Goal: Navigation & Orientation: Find specific page/section

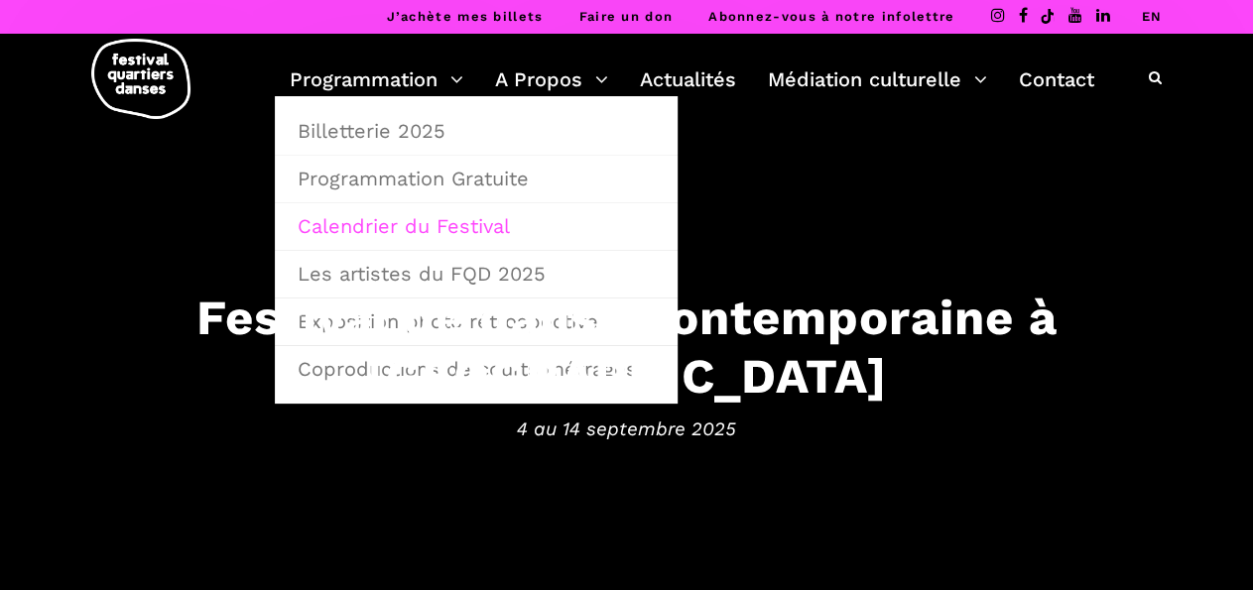
click at [410, 231] on link "Calendrier du Festival" at bounding box center [476, 226] width 381 height 46
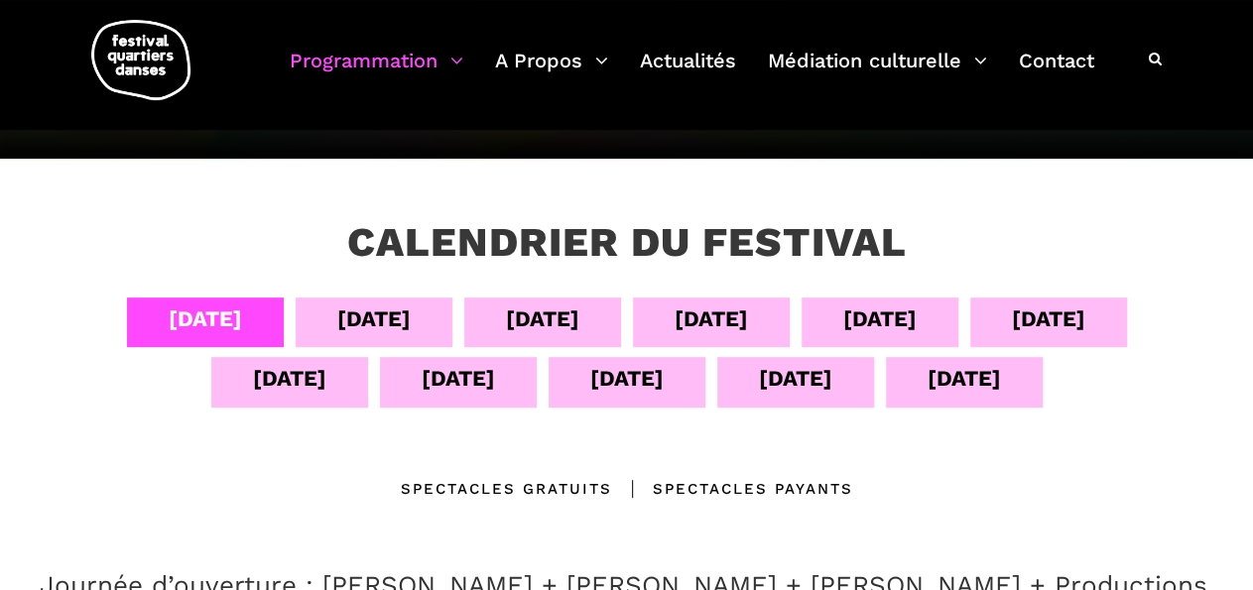
scroll to position [282, 0]
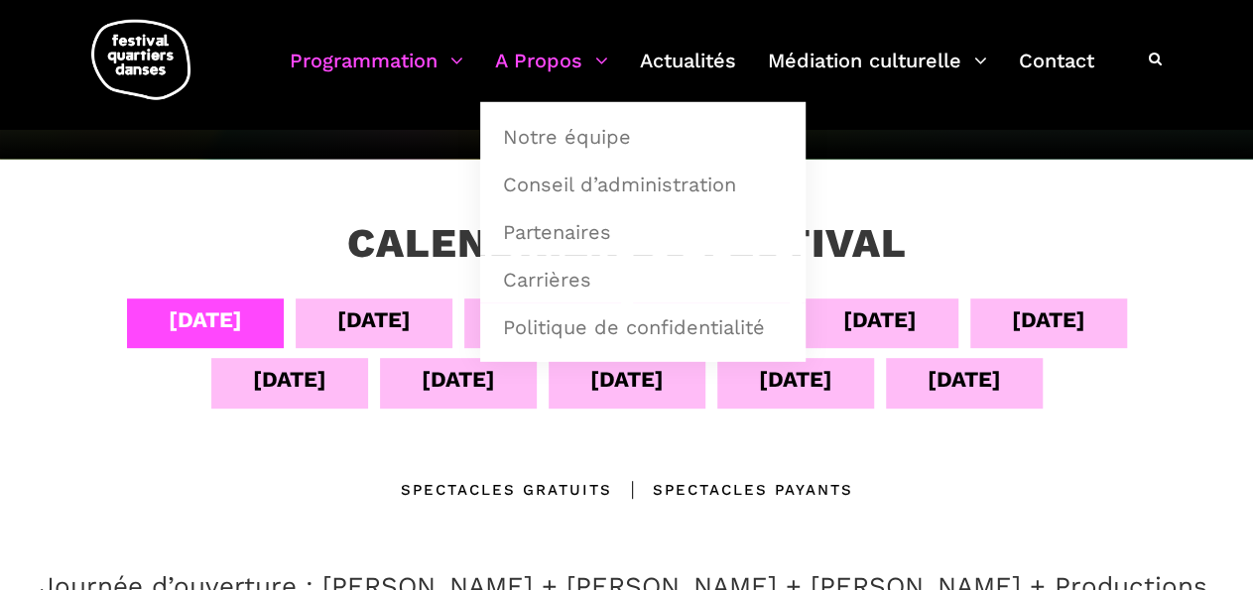
click at [544, 48] on link "A Propos" at bounding box center [551, 73] width 113 height 59
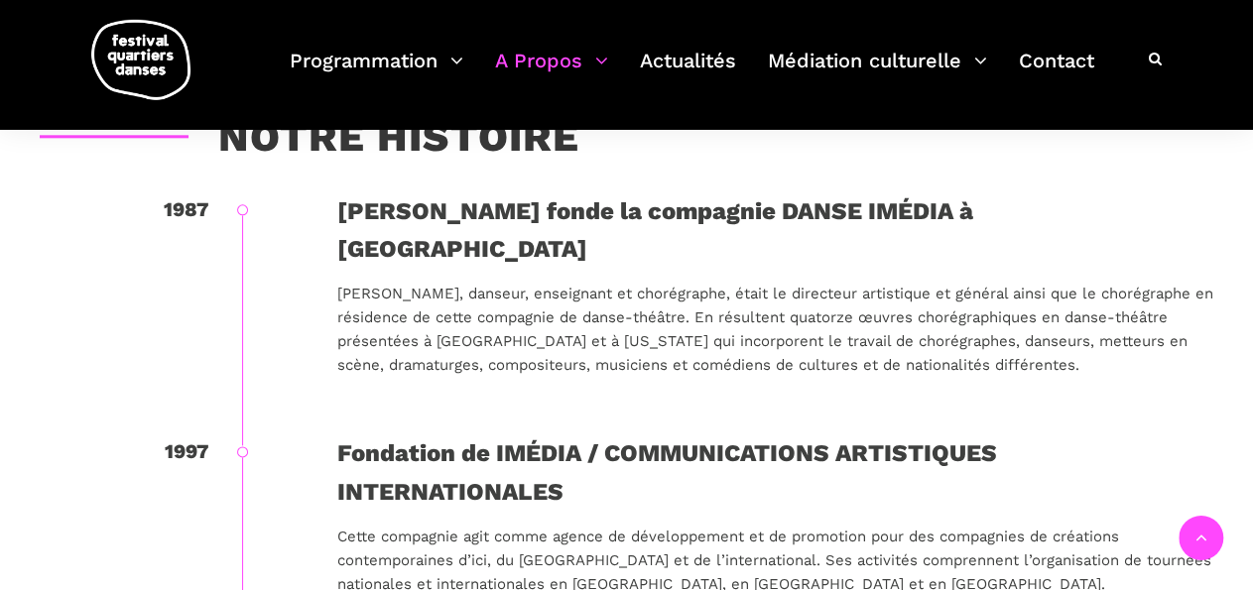
scroll to position [1052, 0]
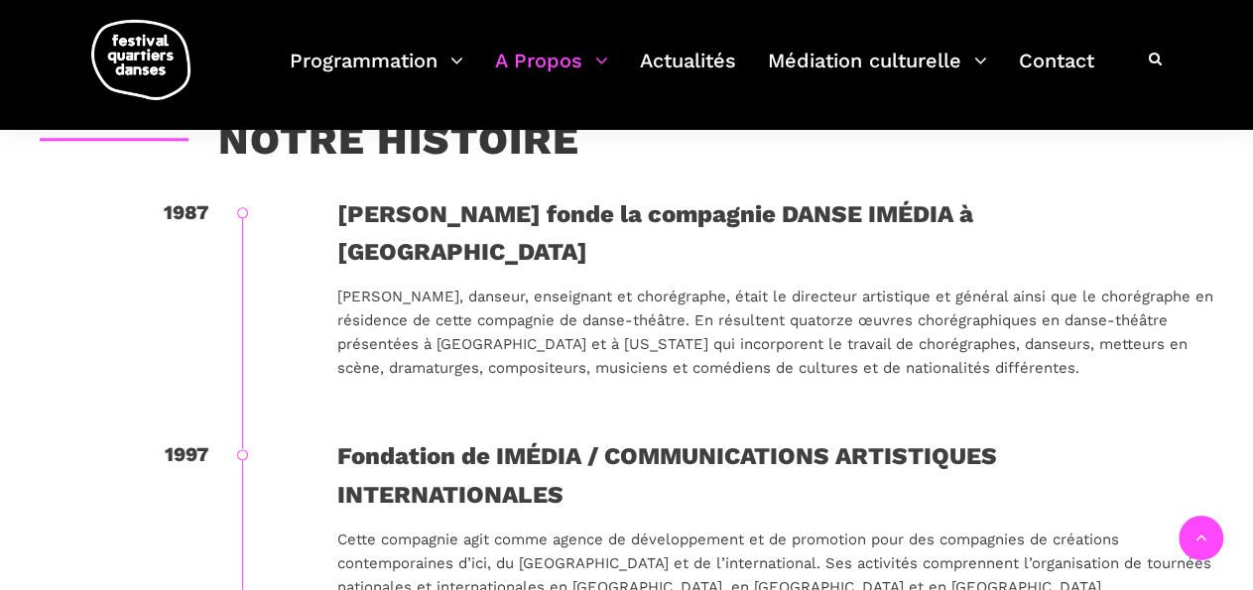
click at [1067, 339] on p "Rafik Hubert Sabbagh, danseur, enseignant et chorégraphe, était le directeur ar…" at bounding box center [775, 332] width 876 height 95
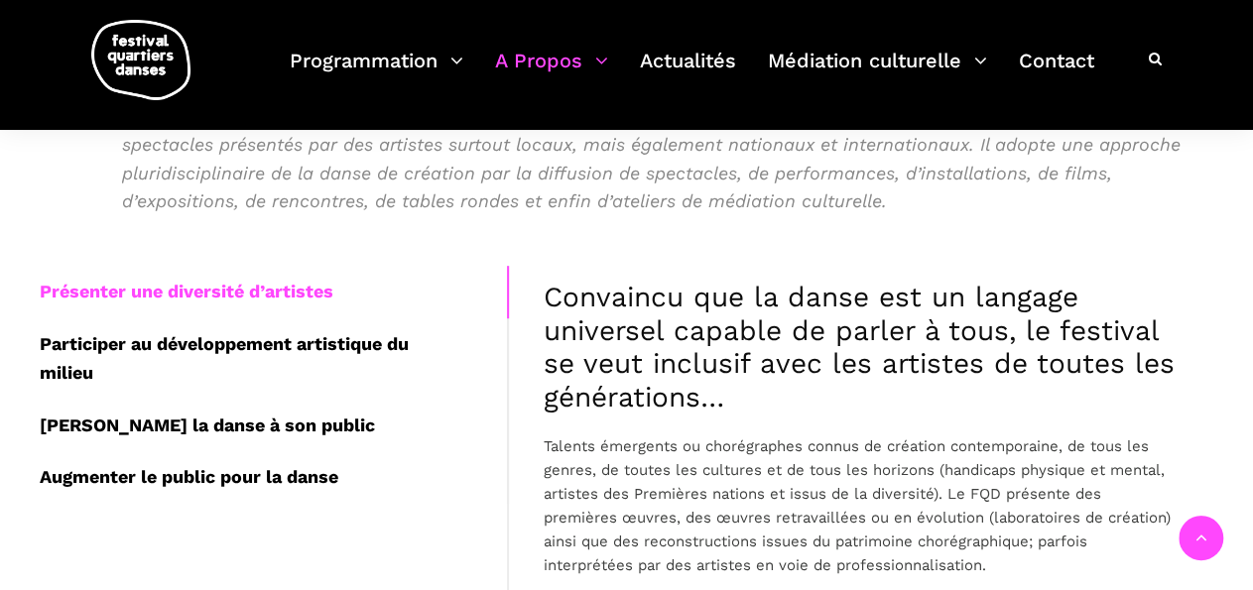
scroll to position [298, 0]
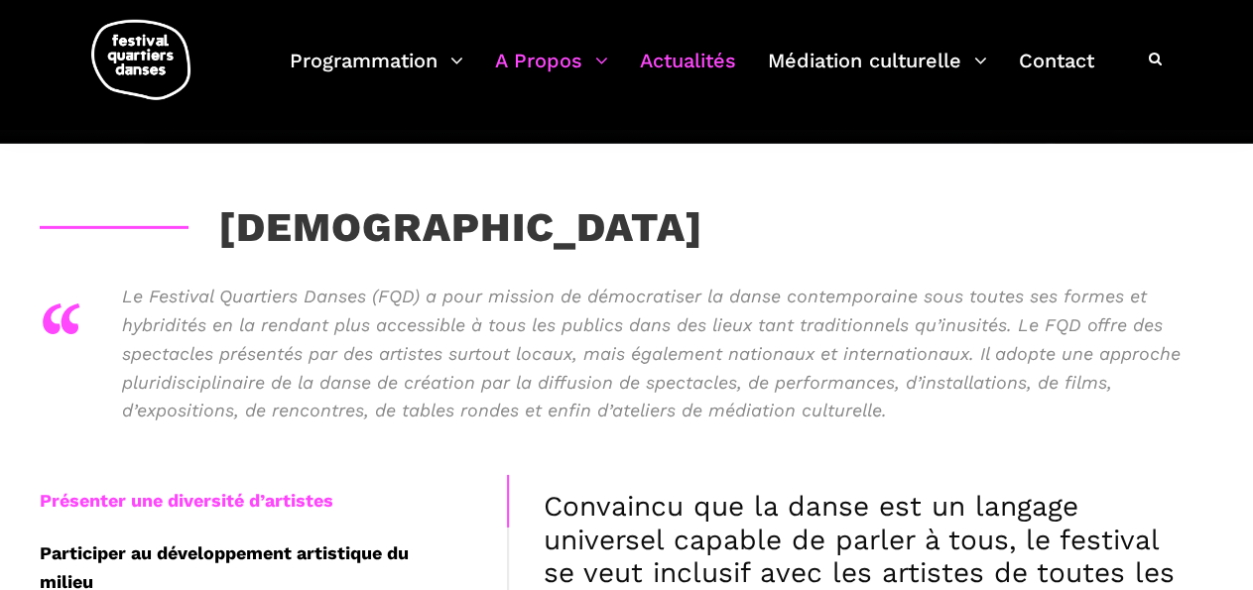
click at [701, 60] on link "Actualités" at bounding box center [688, 73] width 96 height 59
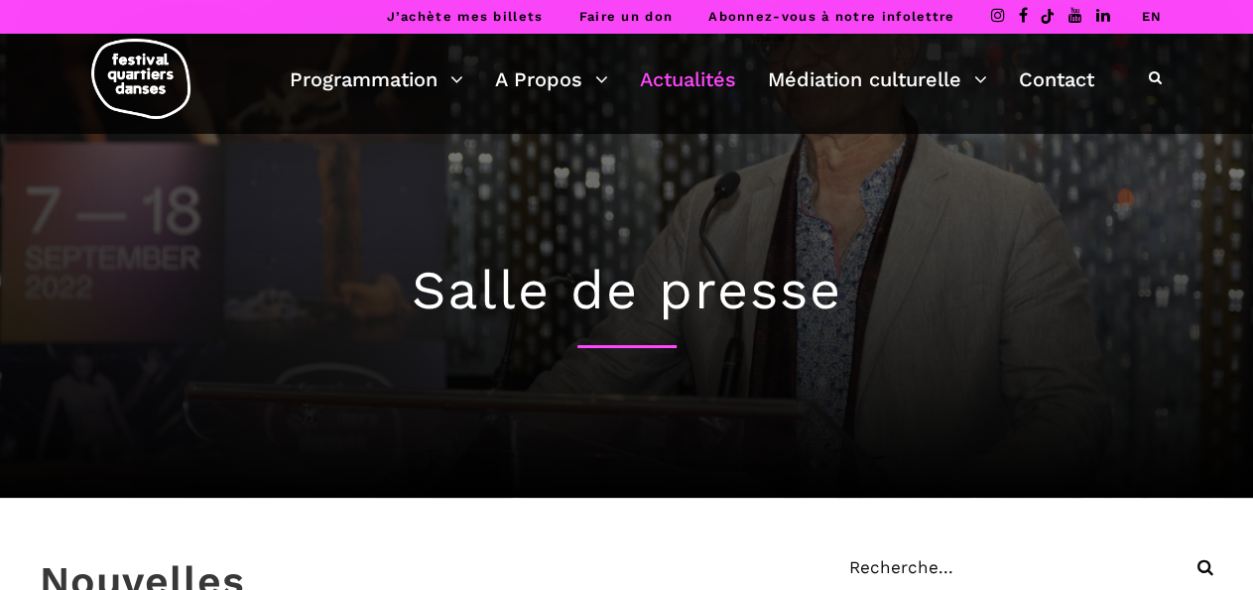
click at [706, 292] on h1 "Salle de presse" at bounding box center [626, 291] width 1173 height 64
click at [743, 220] on div "Salle de presse" at bounding box center [626, 316] width 1213 height 364
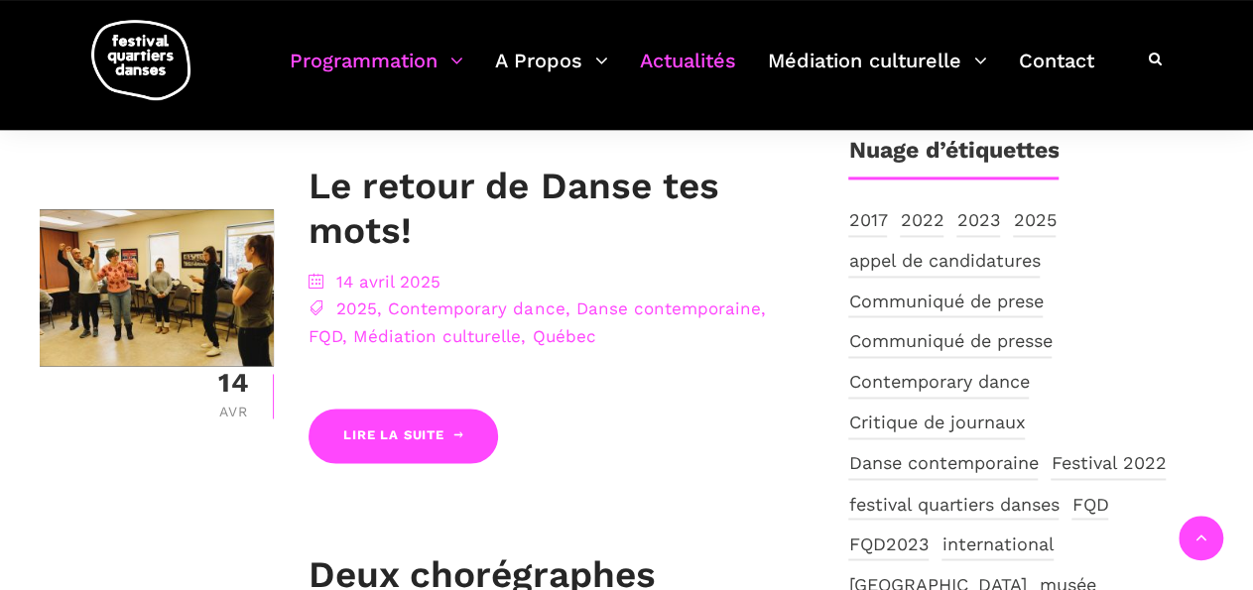
scroll to position [1306, 0]
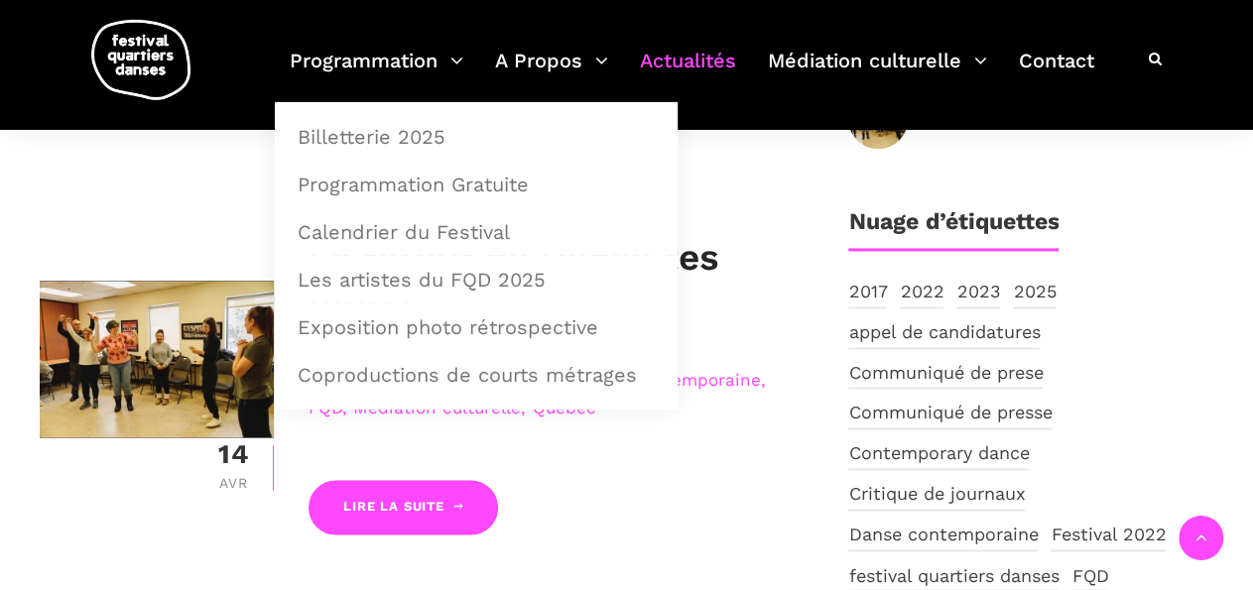
click at [158, 43] on img at bounding box center [140, 60] width 99 height 80
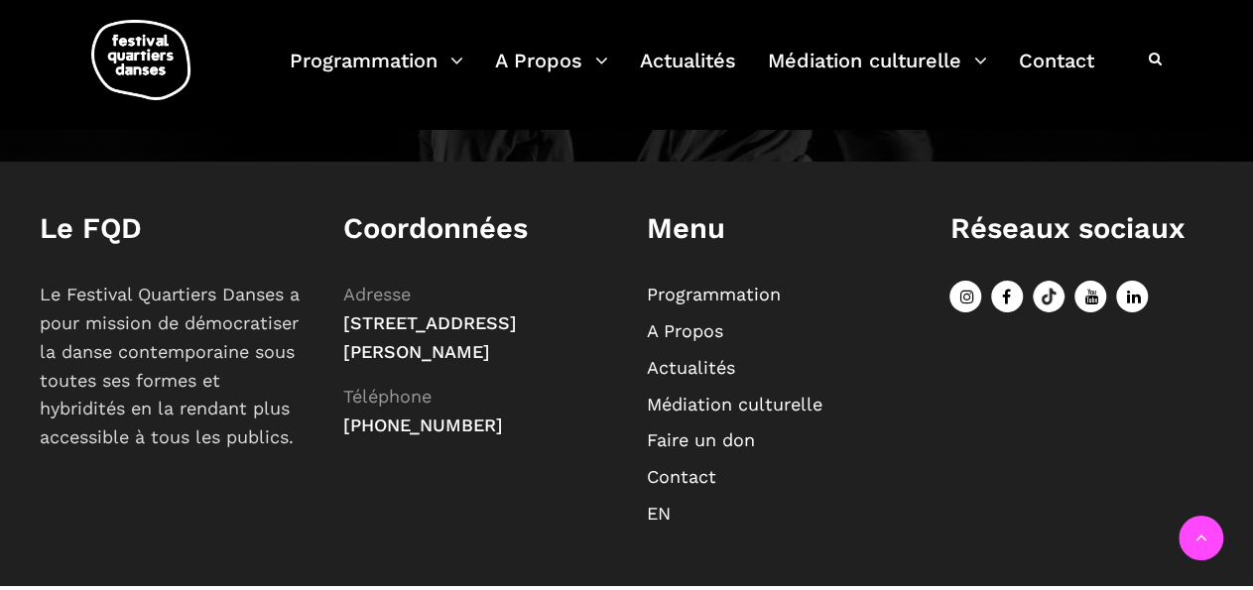
scroll to position [2303, 0]
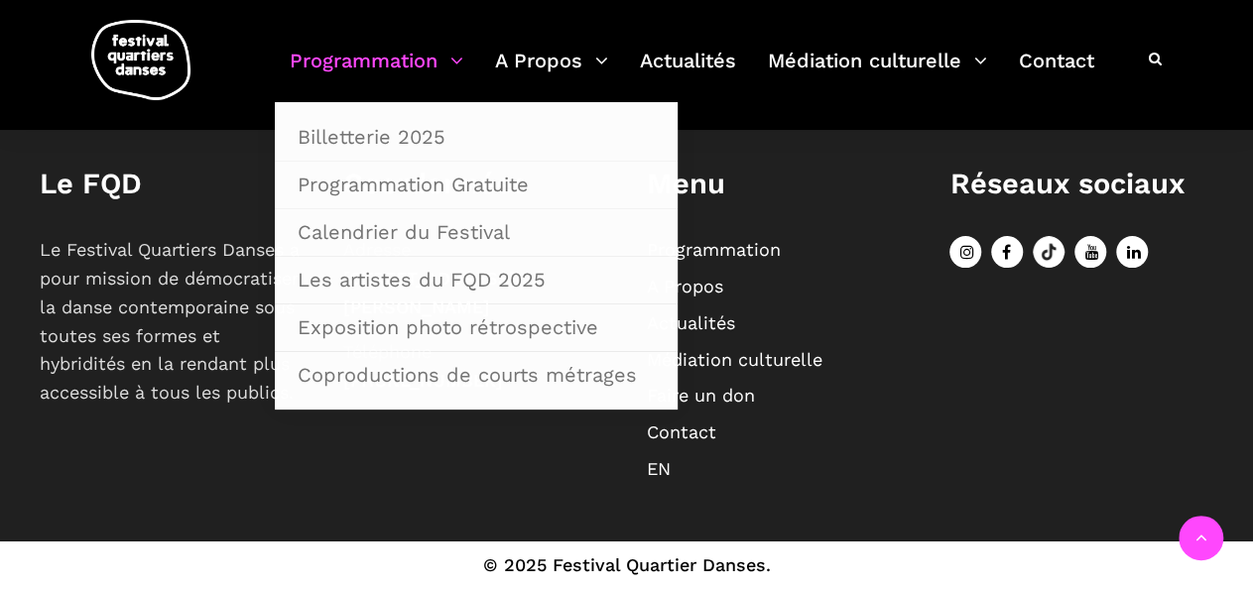
click at [422, 62] on link "Programmation" at bounding box center [377, 73] width 174 height 59
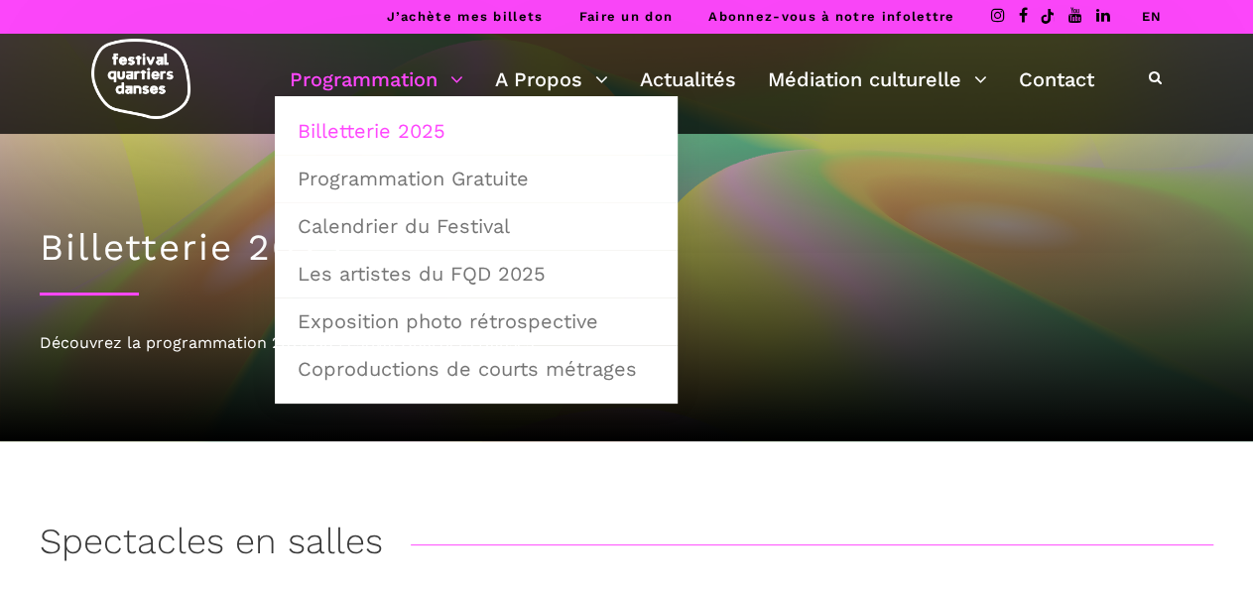
click at [118, 81] on img at bounding box center [140, 79] width 99 height 80
